Goal: Find specific page/section: Find specific page/section

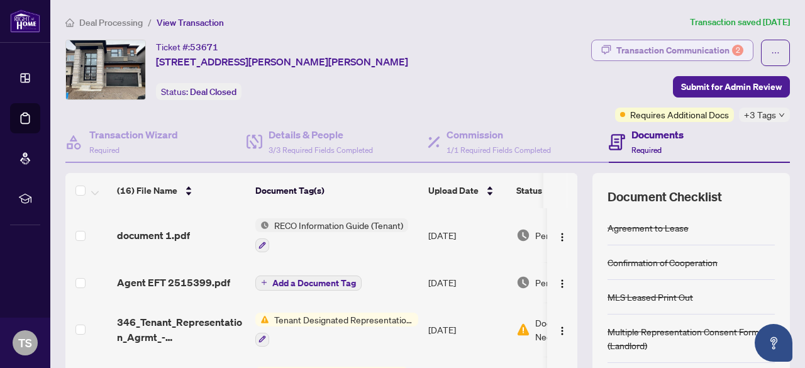
click at [639, 55] on div "Transaction Communication 2" at bounding box center [680, 50] width 127 height 20
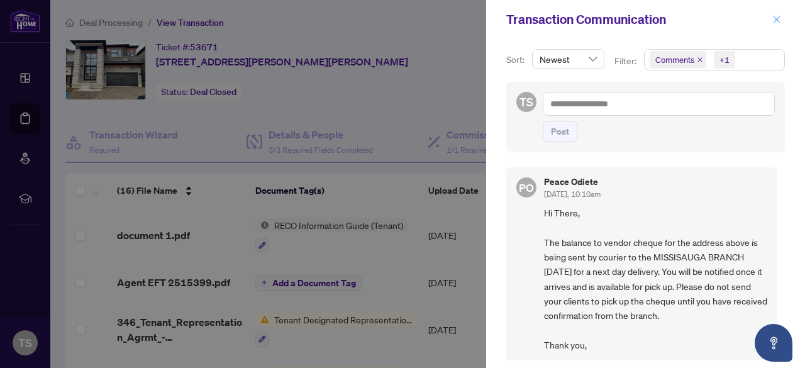
click at [780, 20] on icon "close" at bounding box center [777, 19] width 9 height 9
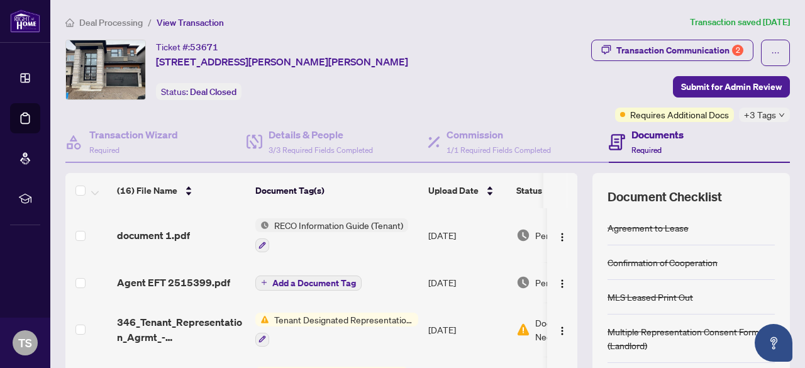
click at [780, 20] on div "Deal Processing / View Transaction Transaction saved [DATE]" at bounding box center [427, 22] width 735 height 14
click at [116, 24] on span "Deal Processing" at bounding box center [111, 22] width 64 height 11
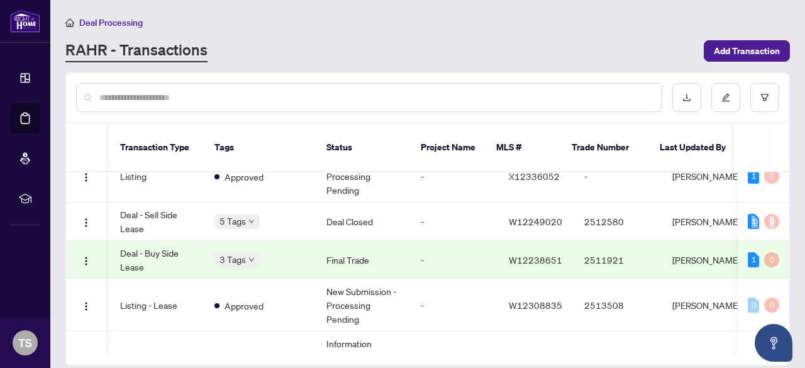
scroll to position [0, 310]
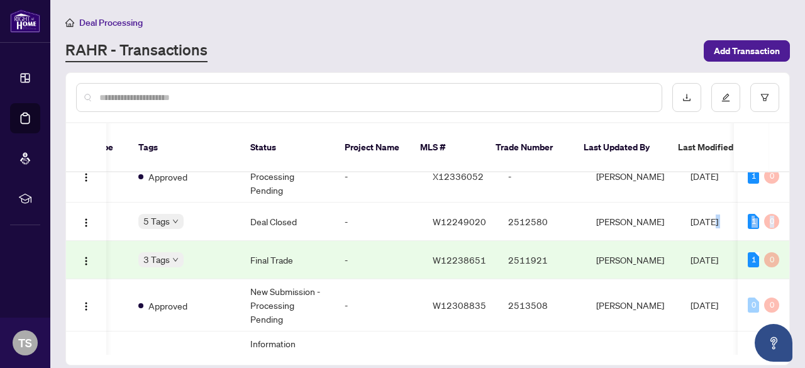
drag, startPoint x: 785, startPoint y: 217, endPoint x: 786, endPoint y: 208, distance: 8.9
click at [786, 208] on div "Ticket Number Property Address Transaction Type Tags Status Project Name MLS # …" at bounding box center [428, 263] width 724 height 182
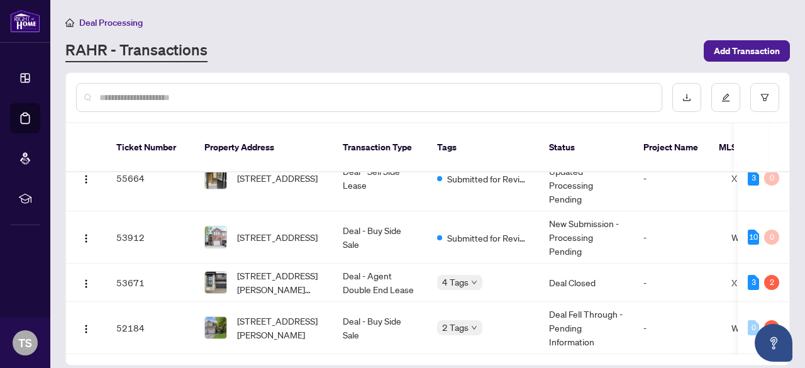
scroll to position [19, 0]
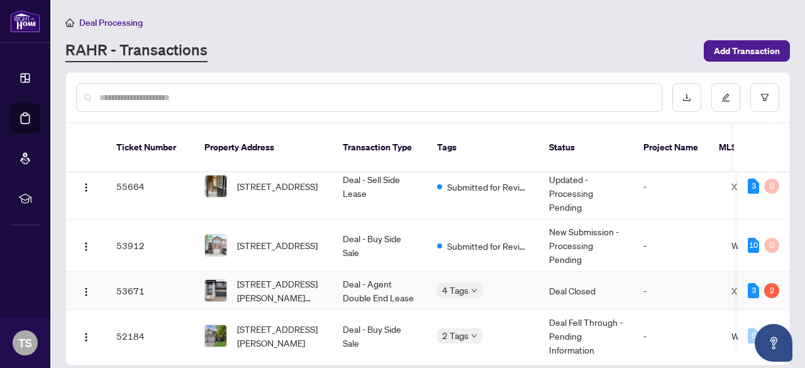
click at [389, 282] on td "Deal - Agent Double End Lease" at bounding box center [380, 291] width 94 height 38
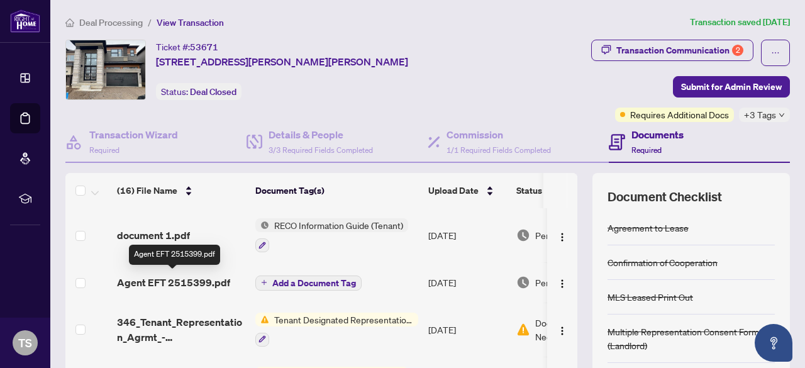
click at [201, 285] on span "Agent EFT 2515399.pdf" at bounding box center [173, 282] width 113 height 15
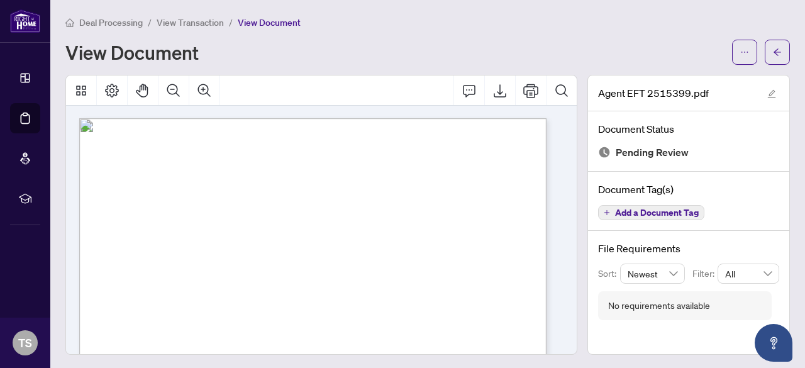
click at [105, 18] on span "Deal Processing" at bounding box center [111, 22] width 64 height 11
